Goal: Transaction & Acquisition: Subscribe to service/newsletter

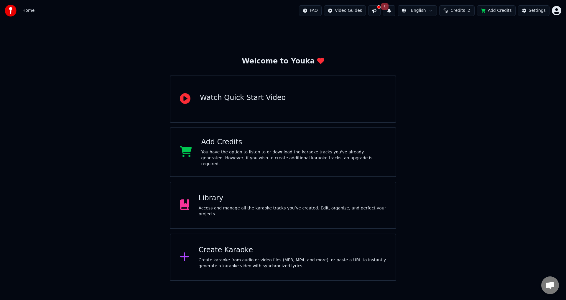
click at [311, 219] on div "Library Access and manage all the karaoke tracks you’ve created. Edit, organize…" at bounding box center [283, 205] width 226 height 47
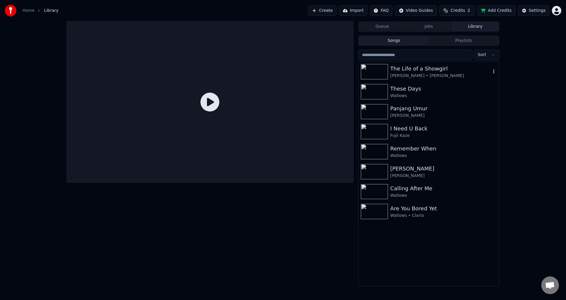
click at [400, 72] on div "The Life of a Showgirl" at bounding box center [440, 69] width 101 height 8
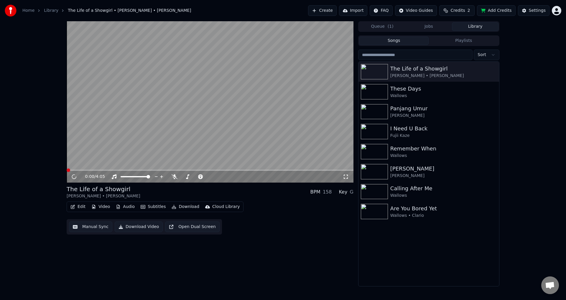
click at [181, 129] on video at bounding box center [210, 101] width 287 height 161
click at [167, 112] on video at bounding box center [210, 101] width 287 height 161
click at [323, 13] on button "Create" at bounding box center [322, 10] width 29 height 11
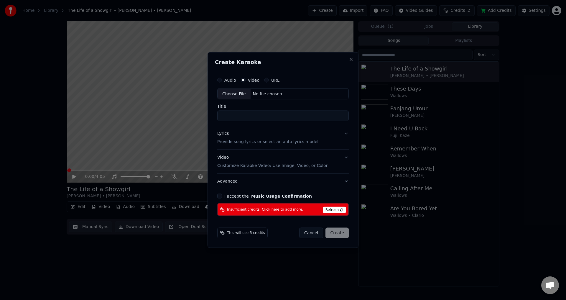
click at [314, 235] on button "Cancel" at bounding box center [311, 233] width 24 height 11
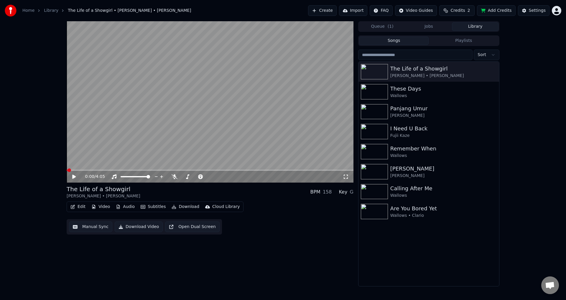
drag, startPoint x: 560, startPoint y: 19, endPoint x: 557, endPoint y: 13, distance: 7.3
click at [560, 19] on div "Home Library The Life of a Showgirl • [PERSON_NAME] • [PERSON_NAME] Create Impo…" at bounding box center [283, 10] width 566 height 21
click at [557, 13] on html "Home Library The Life of a Showgirl • [PERSON_NAME] • [PERSON_NAME] Create Impo…" at bounding box center [283, 150] width 566 height 300
click at [520, 59] on span "Sign Out" at bounding box center [518, 62] width 18 height 6
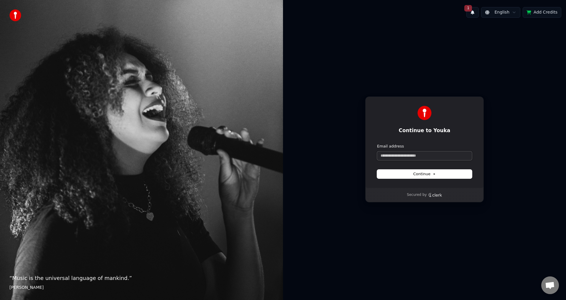
click at [419, 156] on input "Email address" at bounding box center [424, 155] width 95 height 9
click at [394, 177] on button "Continue" at bounding box center [424, 174] width 95 height 9
type input "**********"
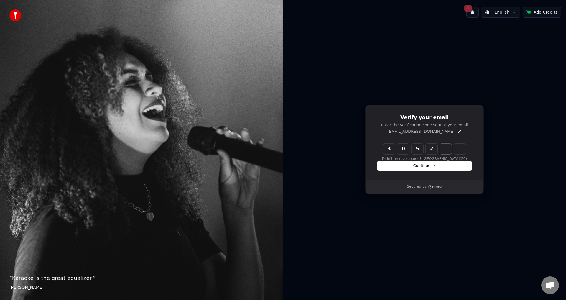
type input "******"
